Goal: Navigation & Orientation: Find specific page/section

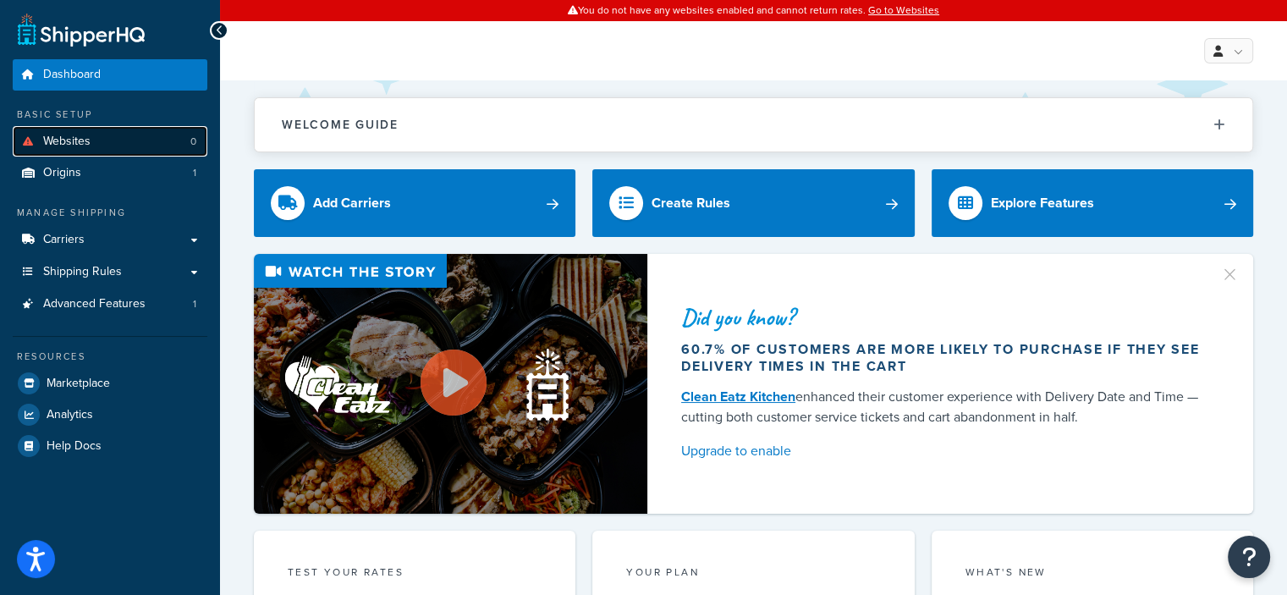
click at [64, 138] on span "Websites" at bounding box center [66, 142] width 47 height 14
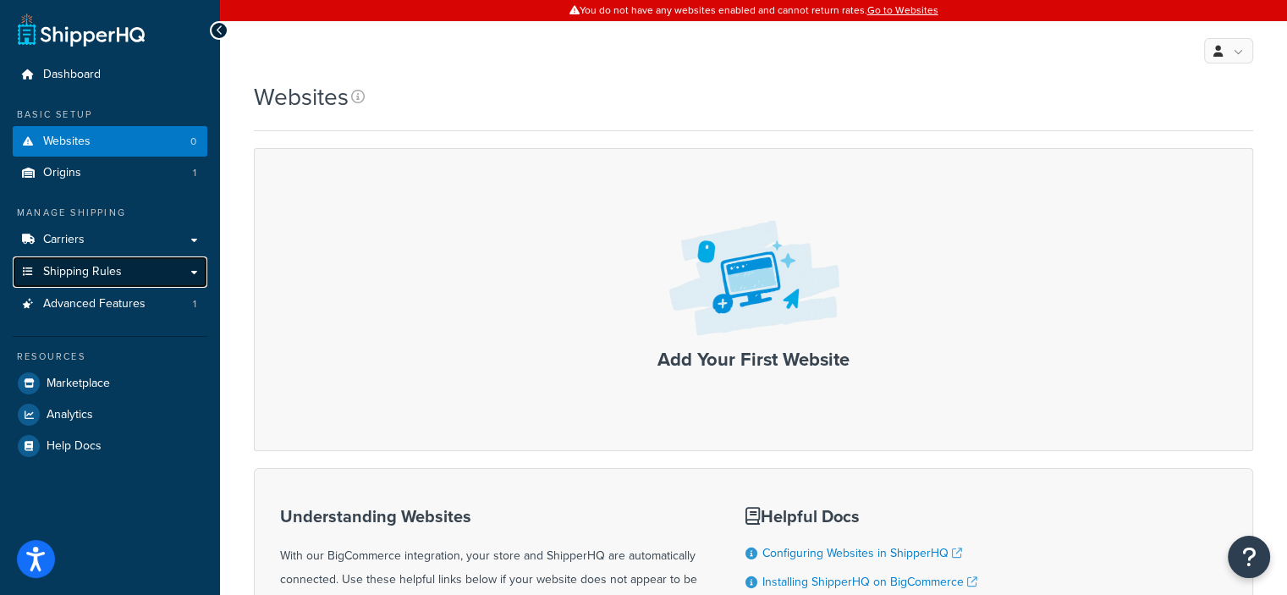
click at [109, 274] on span "Shipping Rules" at bounding box center [82, 272] width 79 height 14
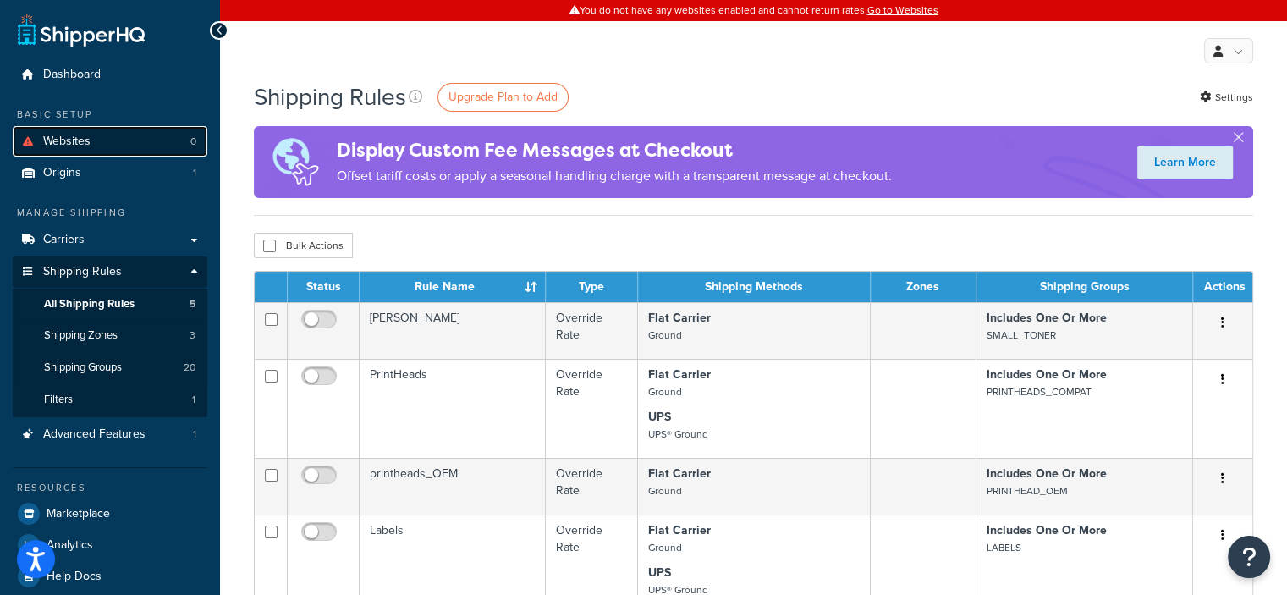
click at [151, 141] on link "Websites 0" at bounding box center [110, 141] width 195 height 31
